Goal: Task Accomplishment & Management: Manage account settings

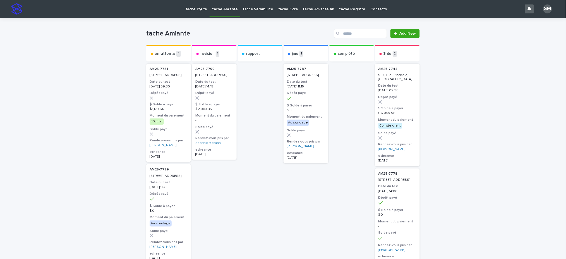
click at [250, 11] on p "tache Vermiculite" at bounding box center [258, 6] width 30 height 12
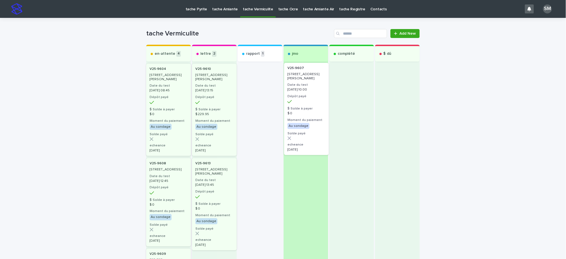
drag, startPoint x: 250, startPoint y: 80, endPoint x: 302, endPoint y: 80, distance: 51.4
click at [302, 80] on div "en-attente 4 V25-9604 5180, rue Honoré-Beaugrand, Montréal Date du test 2025-10…" at bounding box center [283, 254] width 274 height 418
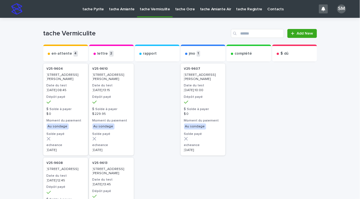
click at [204, 80] on p "[STREET_ADDRESS][PERSON_NAME]" at bounding box center [203, 77] width 38 height 8
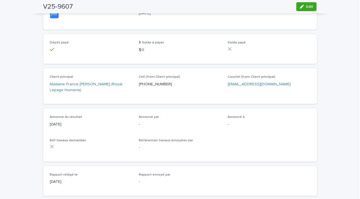
scroll to position [85, 0]
click at [340, 53] on div "Loading... Saving… Loading... Saving… V25-9607 Edit V25-9607 Edit Sorry, there …" at bounding box center [180, 81] width 360 height 297
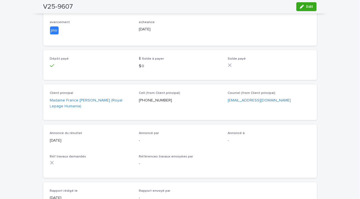
scroll to position [71, 0]
click at [303, 9] on button "Edit" at bounding box center [306, 6] width 20 height 9
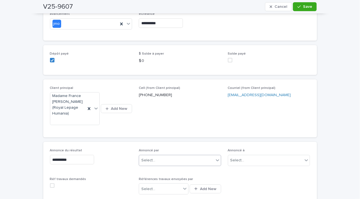
scroll to position [90, 0]
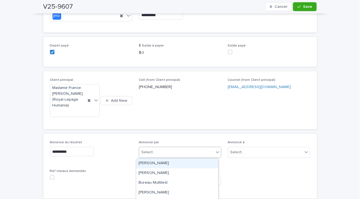
click at [158, 149] on div "Select..." at bounding box center [176, 152] width 75 height 9
type input "**"
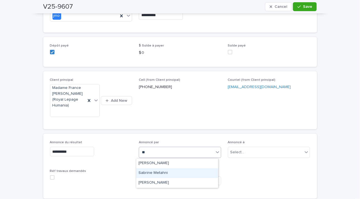
click at [141, 169] on div "Sabrine Metahni" at bounding box center [177, 174] width 82 height 10
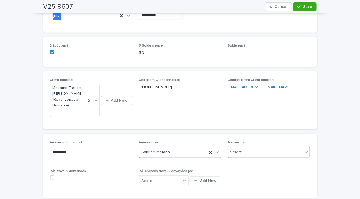
click at [249, 149] on div "Select..." at bounding box center [265, 152] width 75 height 9
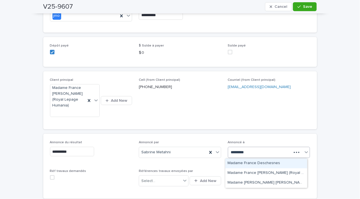
type input "**********"
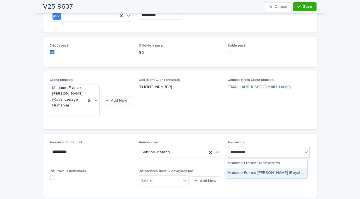
click at [255, 173] on div "Madame France Desrosiers (Royal Lepage Humania)" at bounding box center [266, 174] width 82 height 10
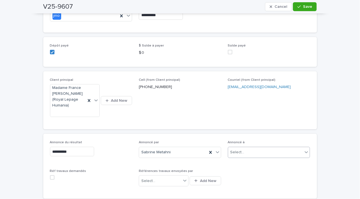
scroll to position [95, 0]
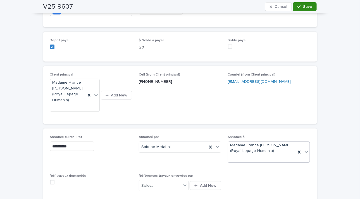
click at [301, 4] on button "Save" at bounding box center [305, 6] width 24 height 9
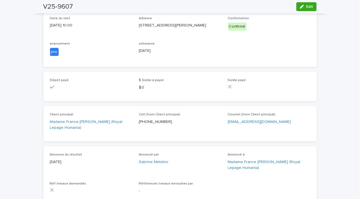
scroll to position [0, 0]
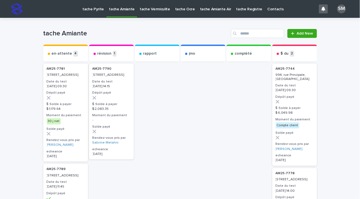
click at [143, 9] on p "tache Vermiculite" at bounding box center [155, 6] width 30 height 12
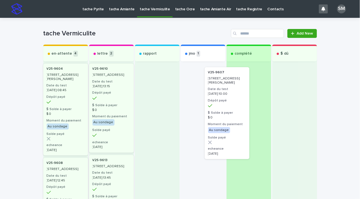
drag, startPoint x: 191, startPoint y: 92, endPoint x: 238, endPoint y: 99, distance: 47.4
